Goal: Task Accomplishment & Management: Use online tool/utility

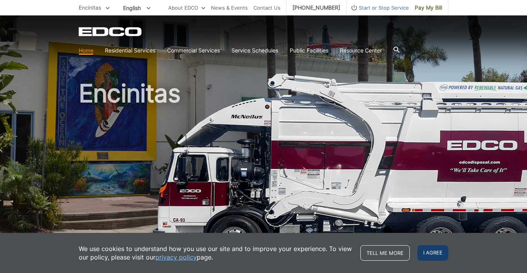
click at [435, 253] on span "I agree" at bounding box center [432, 252] width 31 height 15
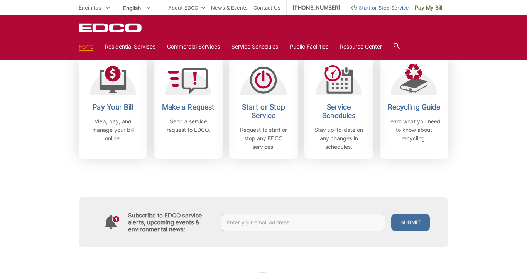
scroll to position [214, 0]
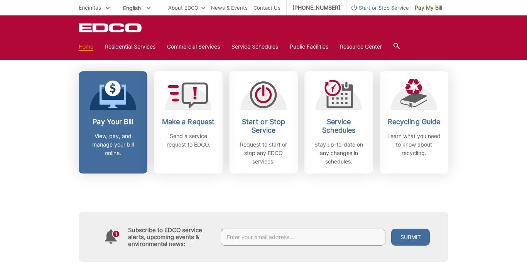
click at [121, 118] on h2 "Pay Your Bill" at bounding box center [112, 122] width 57 height 8
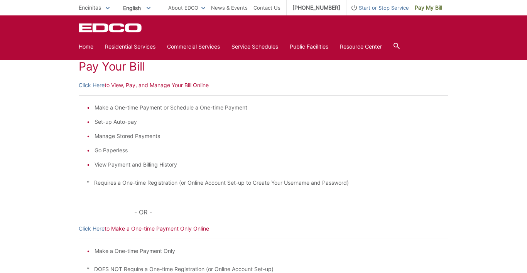
scroll to position [111, 0]
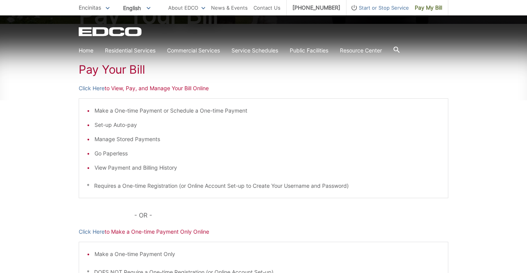
click at [158, 86] on p "Click Here to View, Pay, and Manage Your Bill Online" at bounding box center [264, 88] width 370 height 8
click at [93, 87] on link "Click Here" at bounding box center [92, 88] width 26 height 8
click at [95, 91] on link "Click Here" at bounding box center [92, 88] width 26 height 8
